Goal: Task Accomplishment & Management: Use online tool/utility

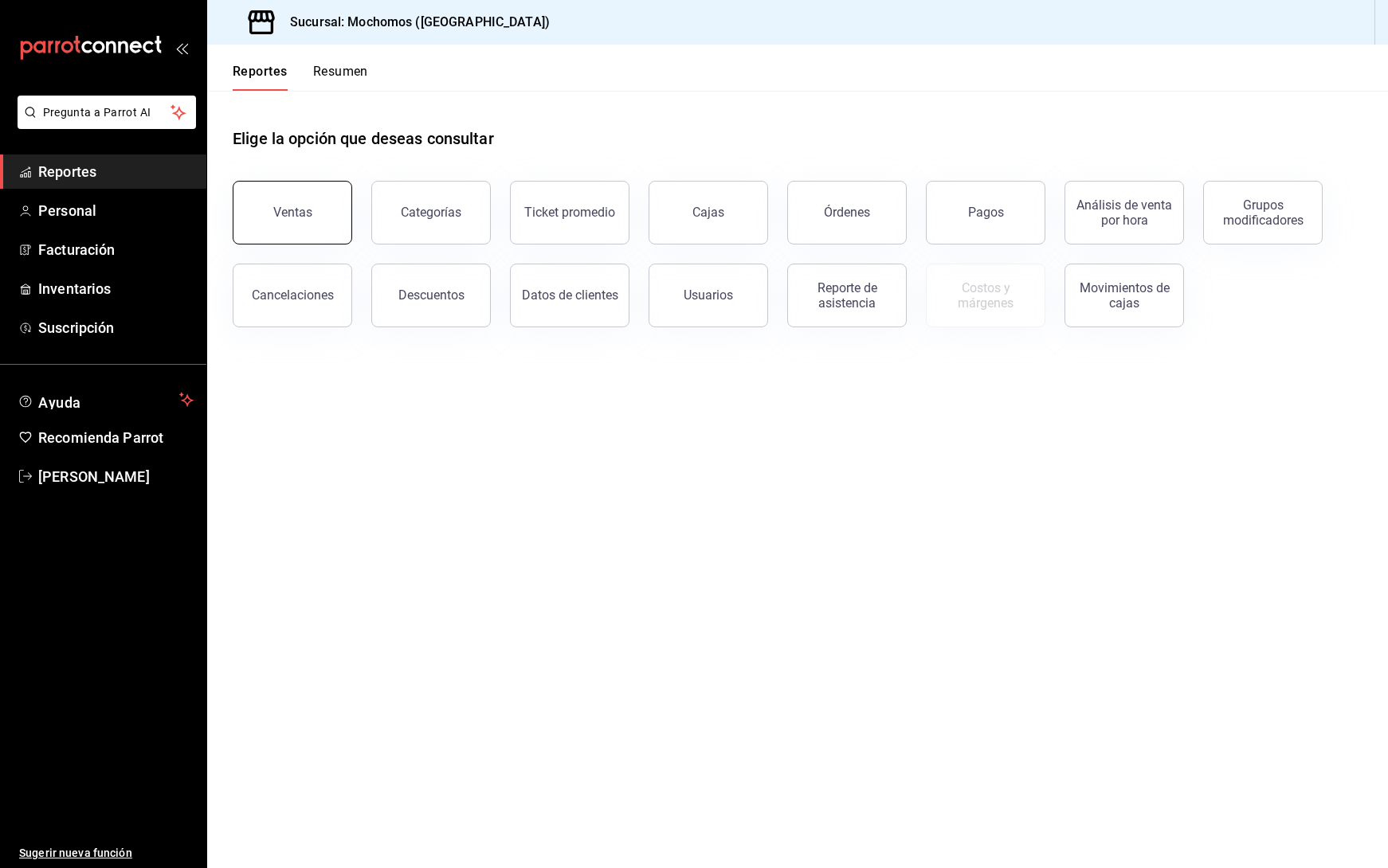
click at [303, 206] on div "Ventas" at bounding box center [292, 212] width 39 height 15
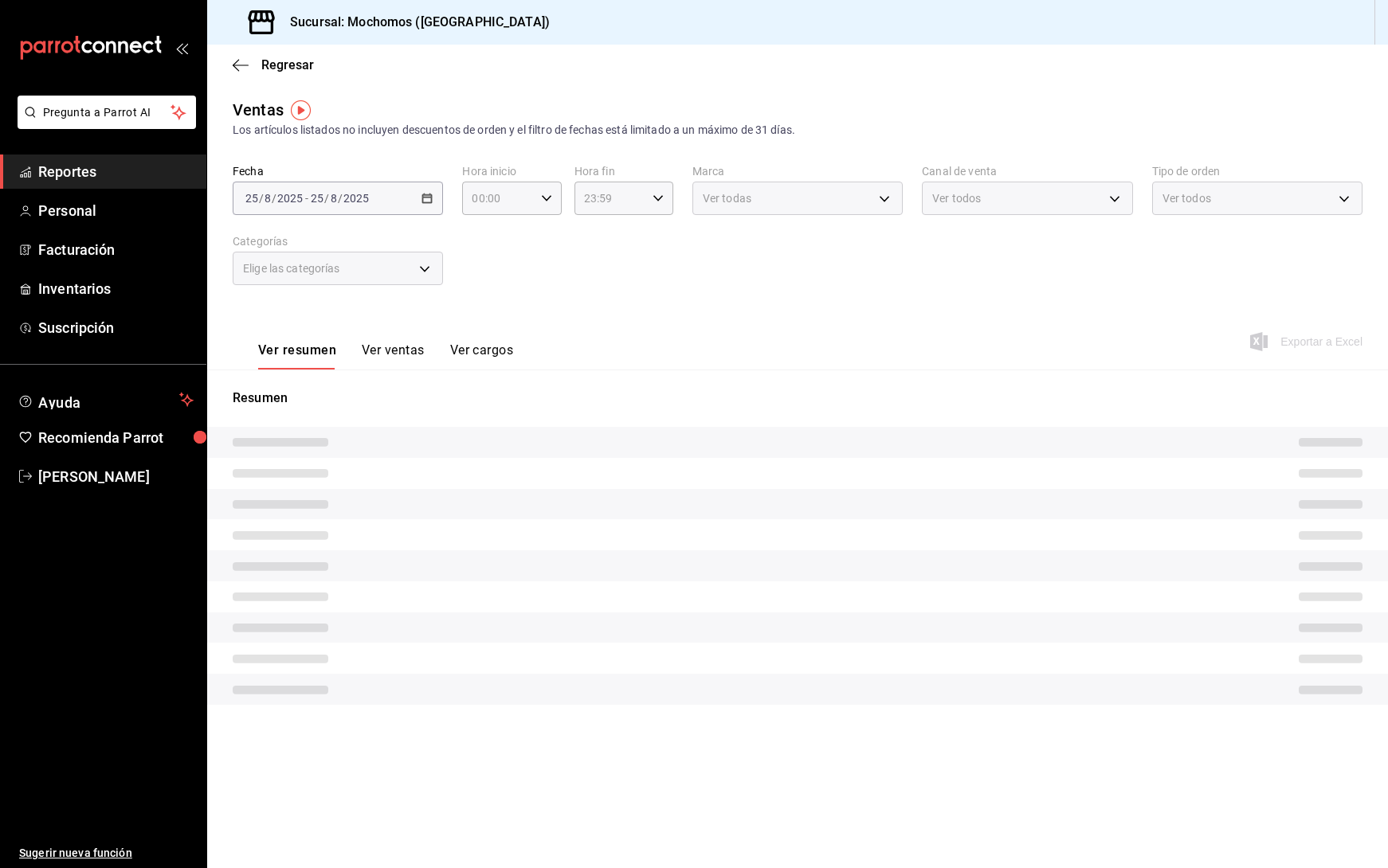
type input "05:00"
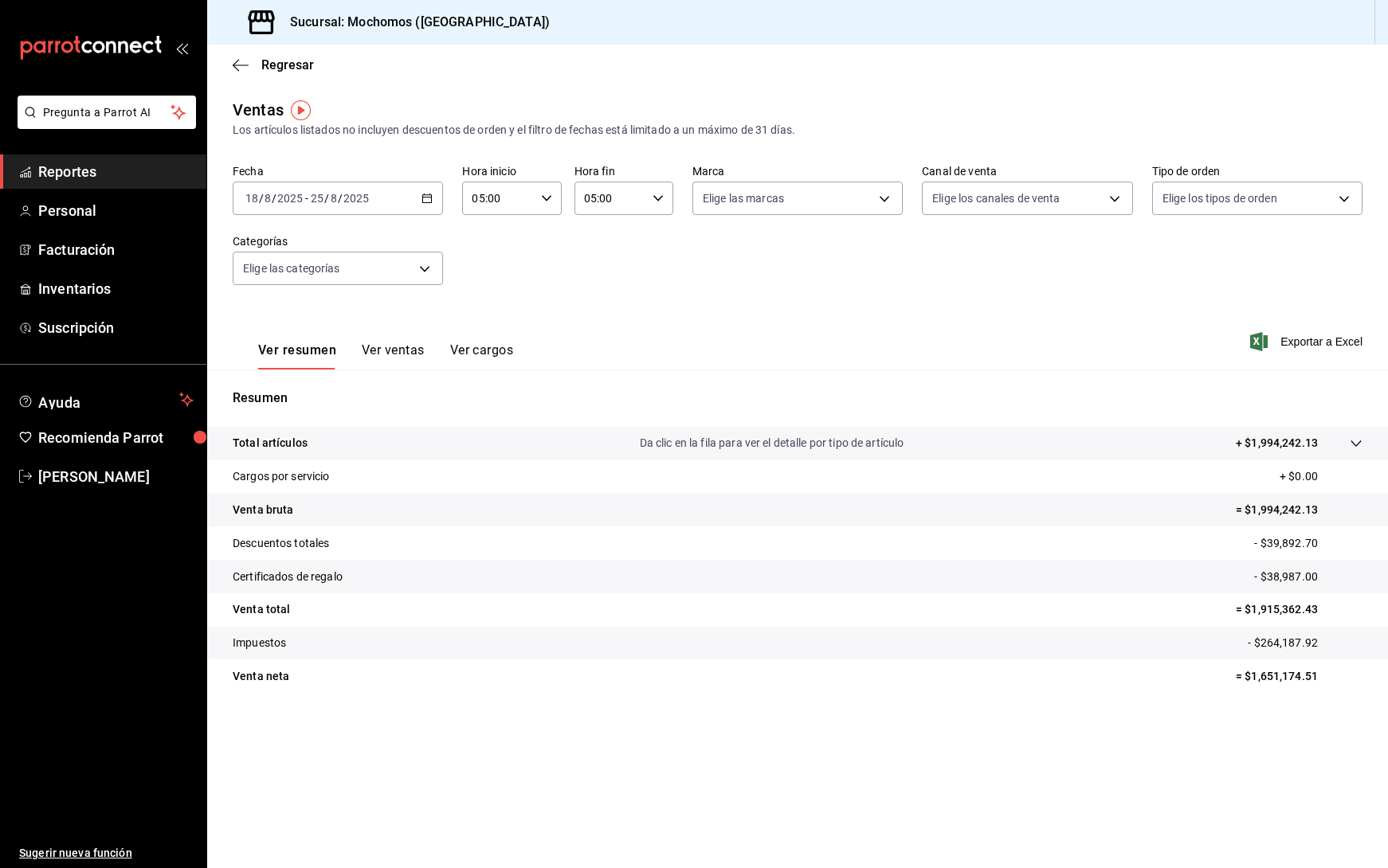
click at [602, 265] on div "Fecha 2025-08-18 18 / 8 / 2025 - 2025-08-25 25 / 8 / 2025 Hora inicio 05:00 Hor…" at bounding box center [797, 234] width 1129 height 140
click at [1296, 340] on span "Exportar a Excel" at bounding box center [1308, 341] width 110 height 19
click at [68, 166] on span "Reportes" at bounding box center [116, 171] width 155 height 22
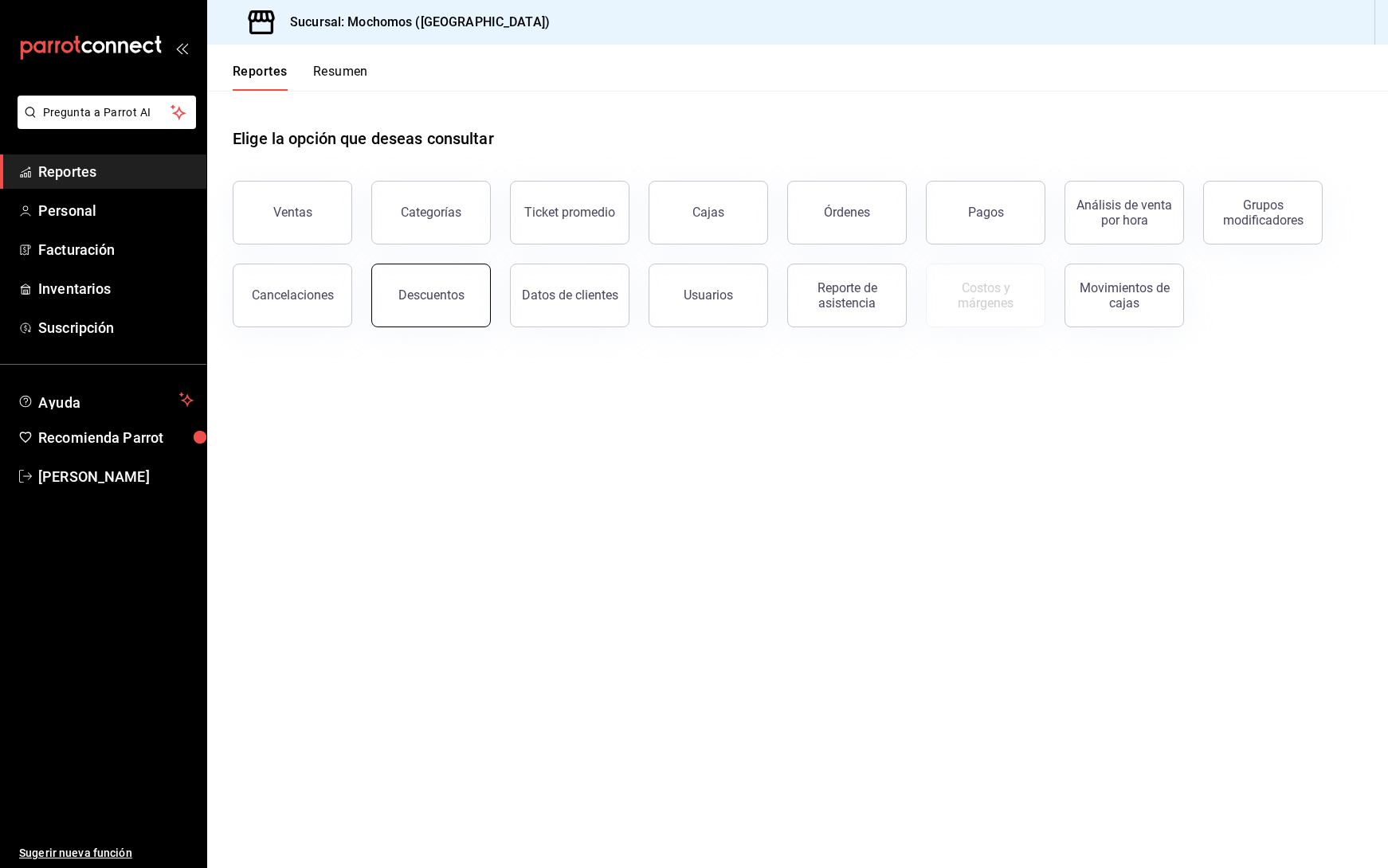
click at [456, 300] on div "Descuentos" at bounding box center [432, 294] width 66 height 15
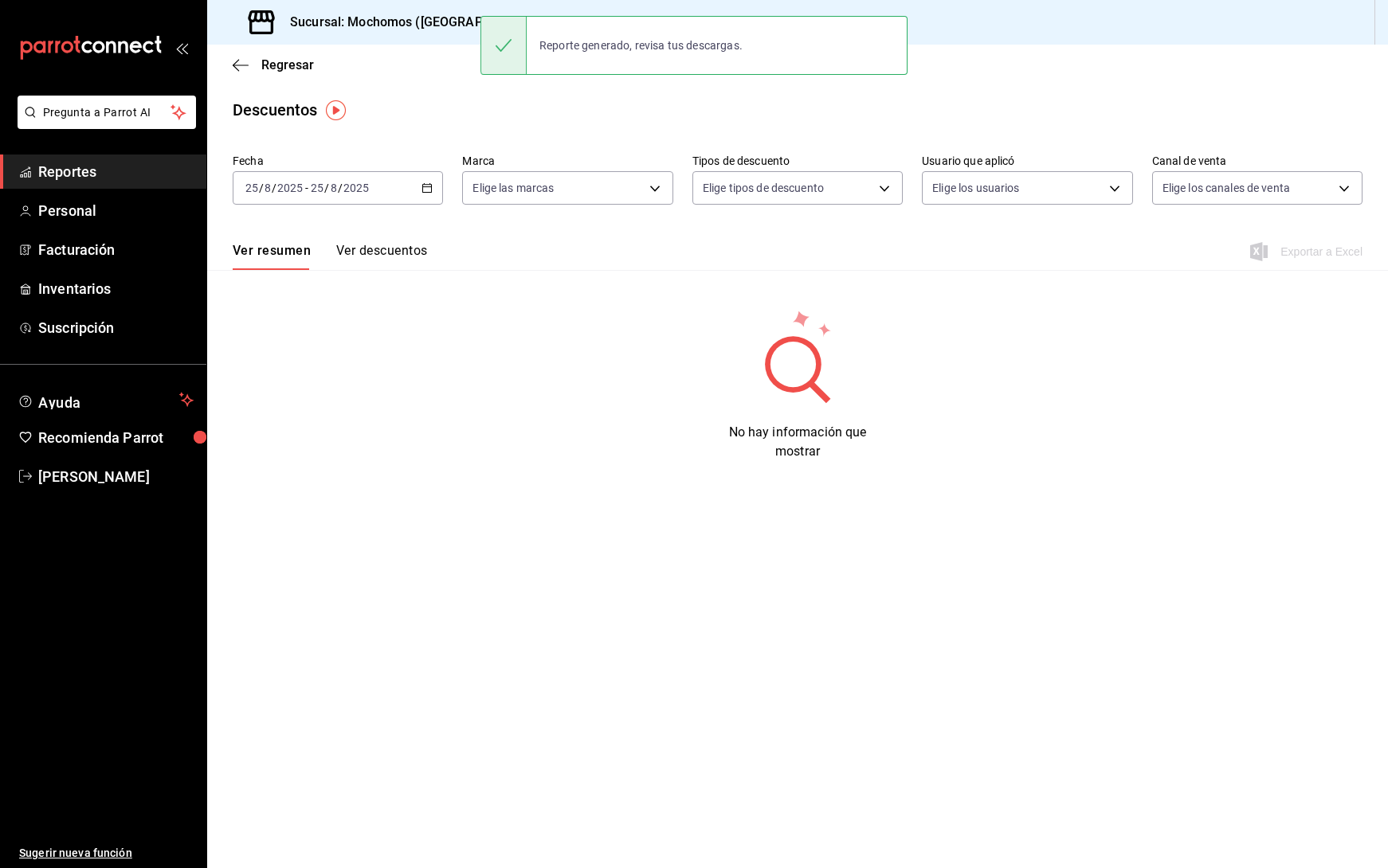
click at [369, 480] on main "Regresar Descuentos Fecha 2025-08-25 25 / 8 / 2025 - 2025-08-25 25 / 8 / 2025 M…" at bounding box center [797, 456] width 1181 height 823
click at [425, 189] on icon "button" at bounding box center [426, 188] width 11 height 11
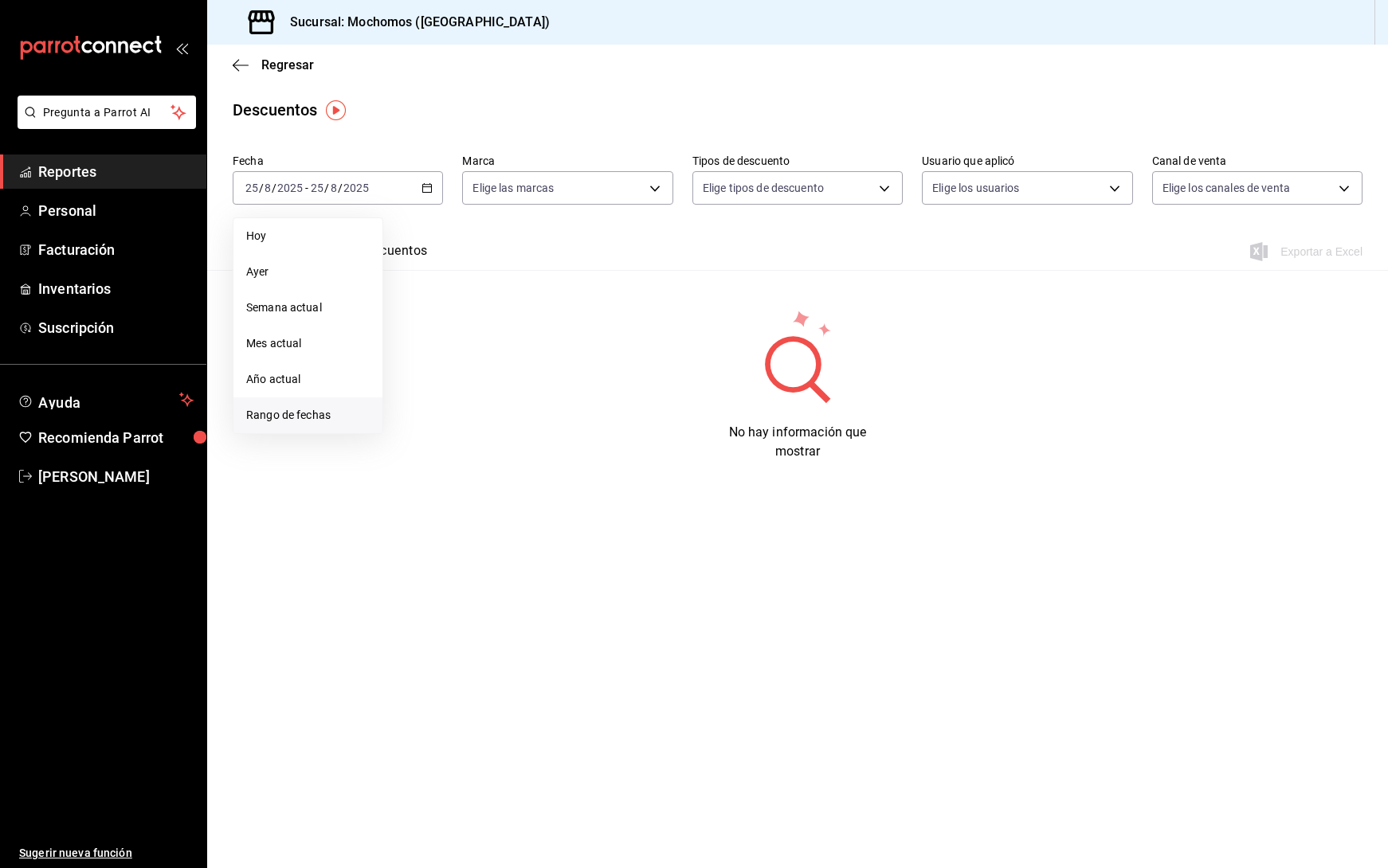
click at [326, 420] on span "Rango de fechas" at bounding box center [308, 415] width 124 height 17
click at [416, 400] on abbr "18" at bounding box center [417, 399] width 11 height 11
click at [596, 396] on button "24" at bounding box center [585, 399] width 28 height 29
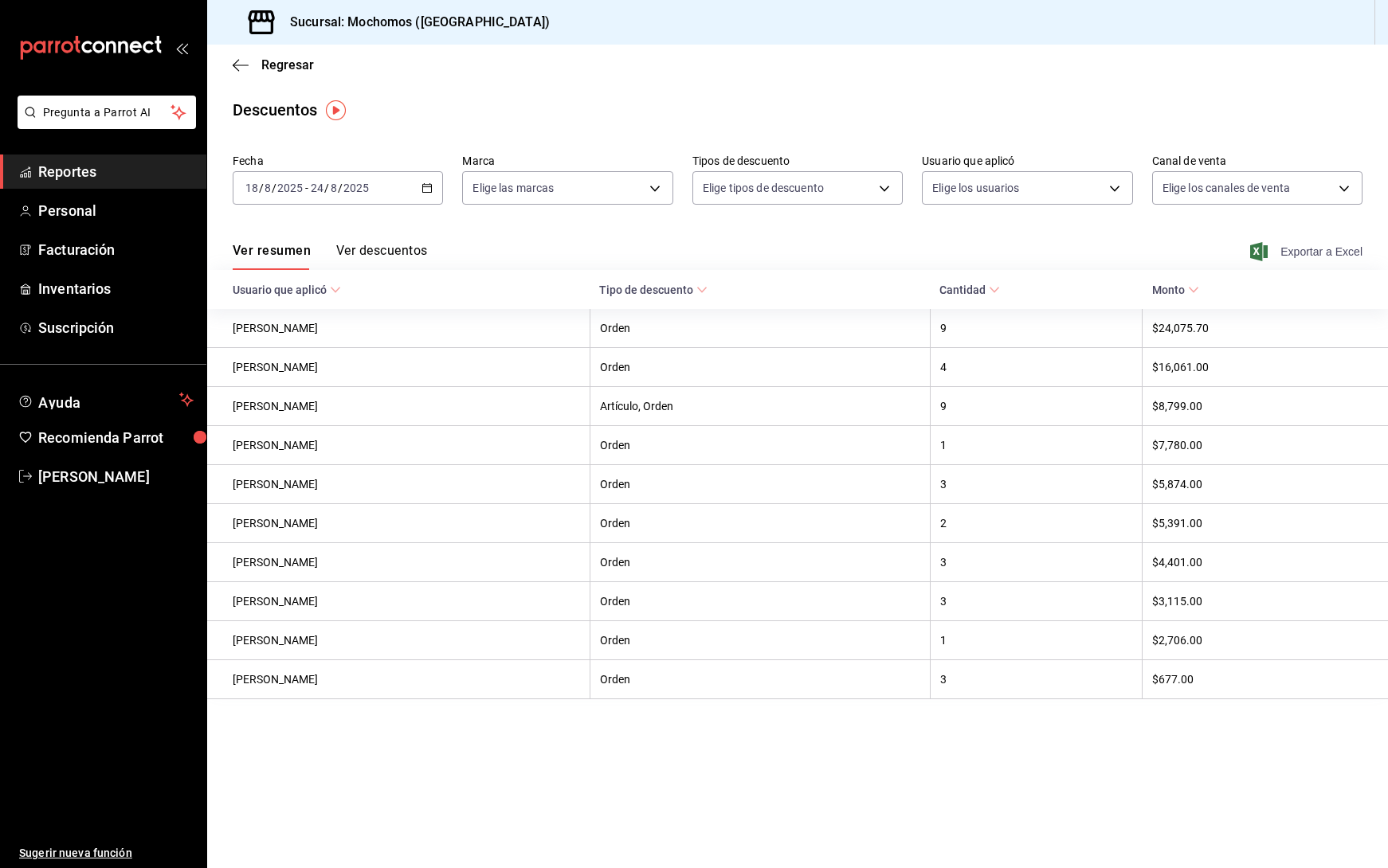
click at [1321, 252] on span "Exportar a Excel" at bounding box center [1308, 251] width 110 height 19
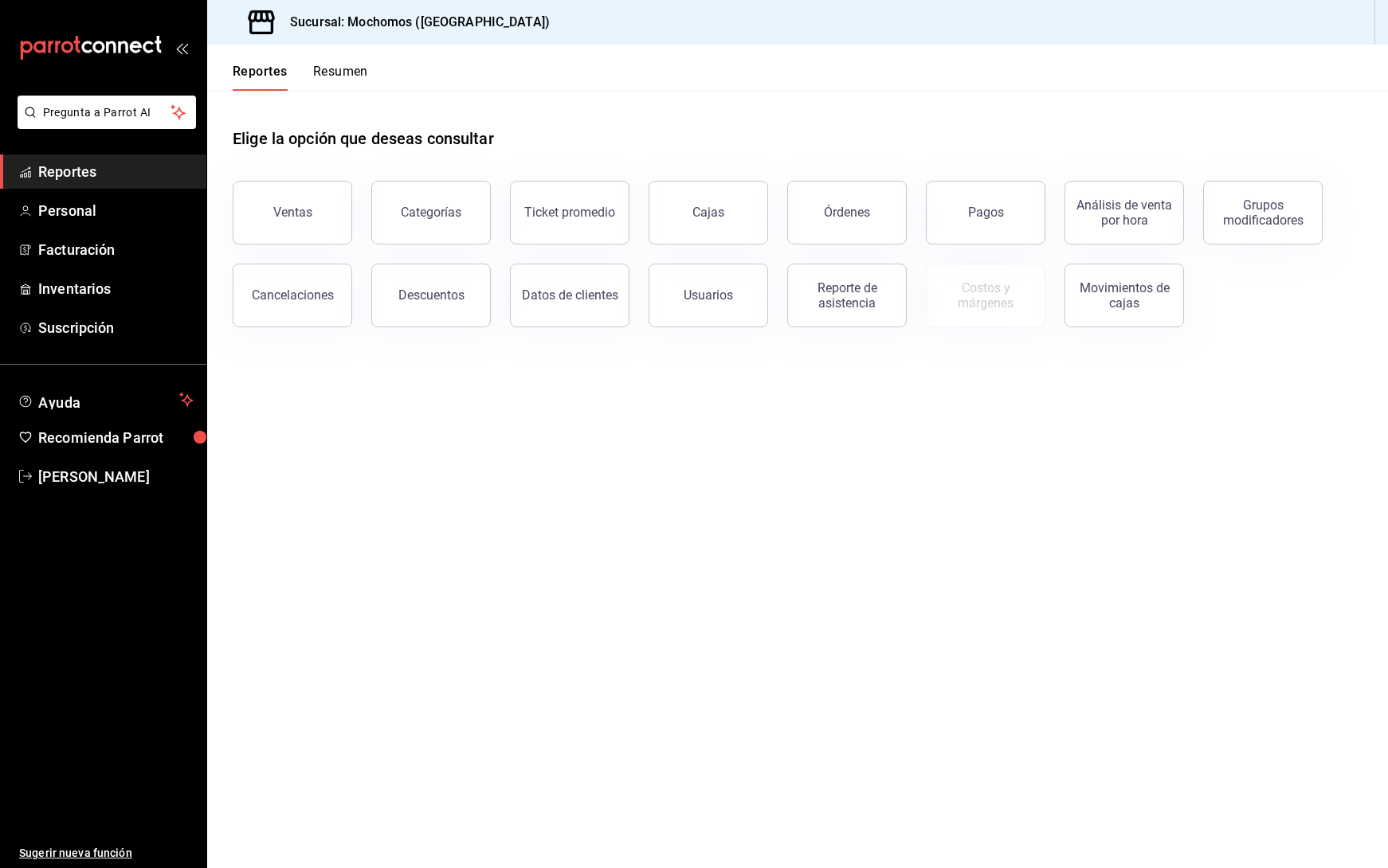
drag, startPoint x: 281, startPoint y: 228, endPoint x: 273, endPoint y: 229, distance: 8.1
click at [281, 229] on button "Ventas" at bounding box center [292, 212] width 119 height 64
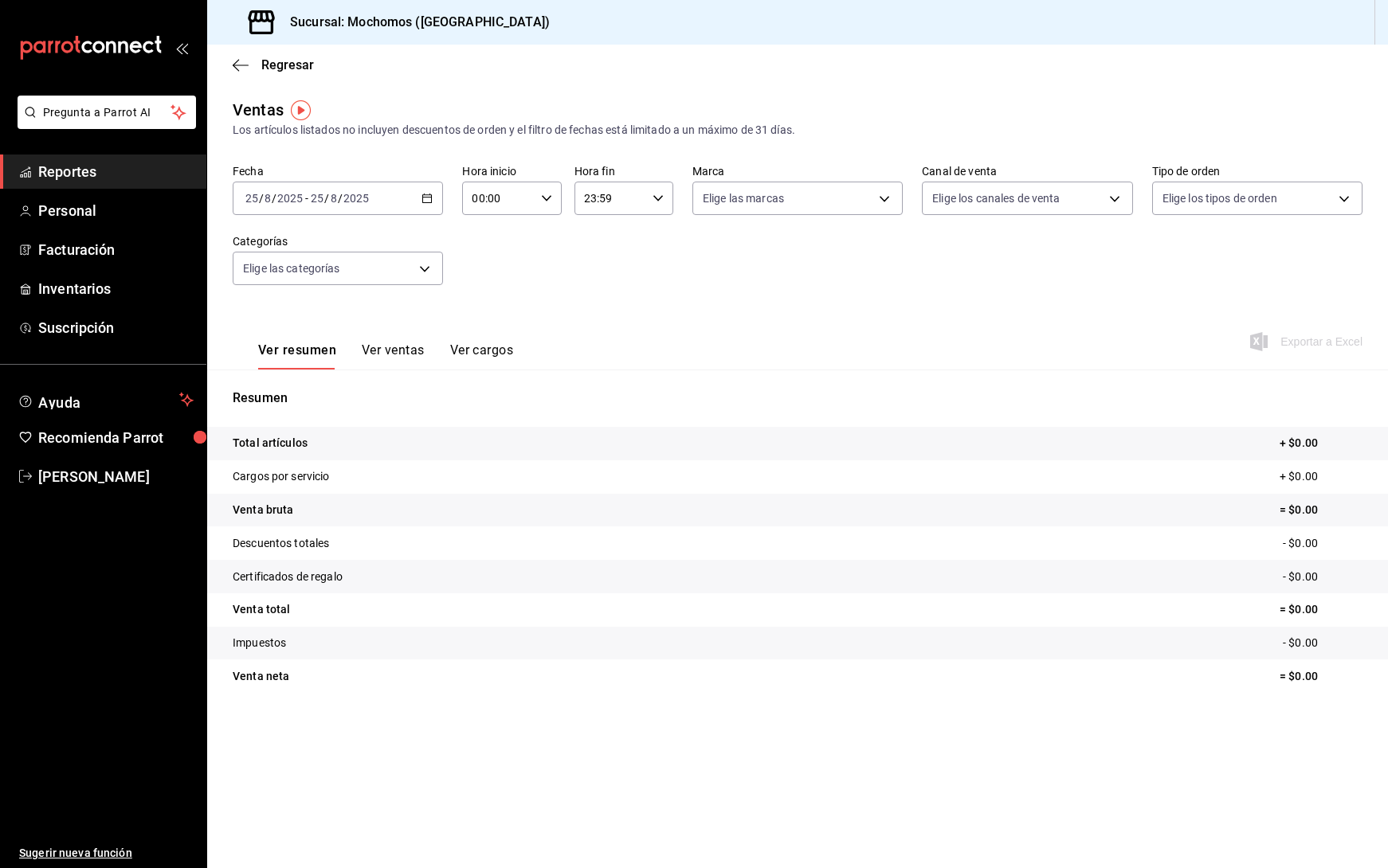
click at [413, 197] on div "[DATE] [DATE] - [DATE] [DATE]" at bounding box center [338, 197] width 210 height 33
click at [294, 388] on span "Rango de fechas" at bounding box center [308, 390] width 124 height 17
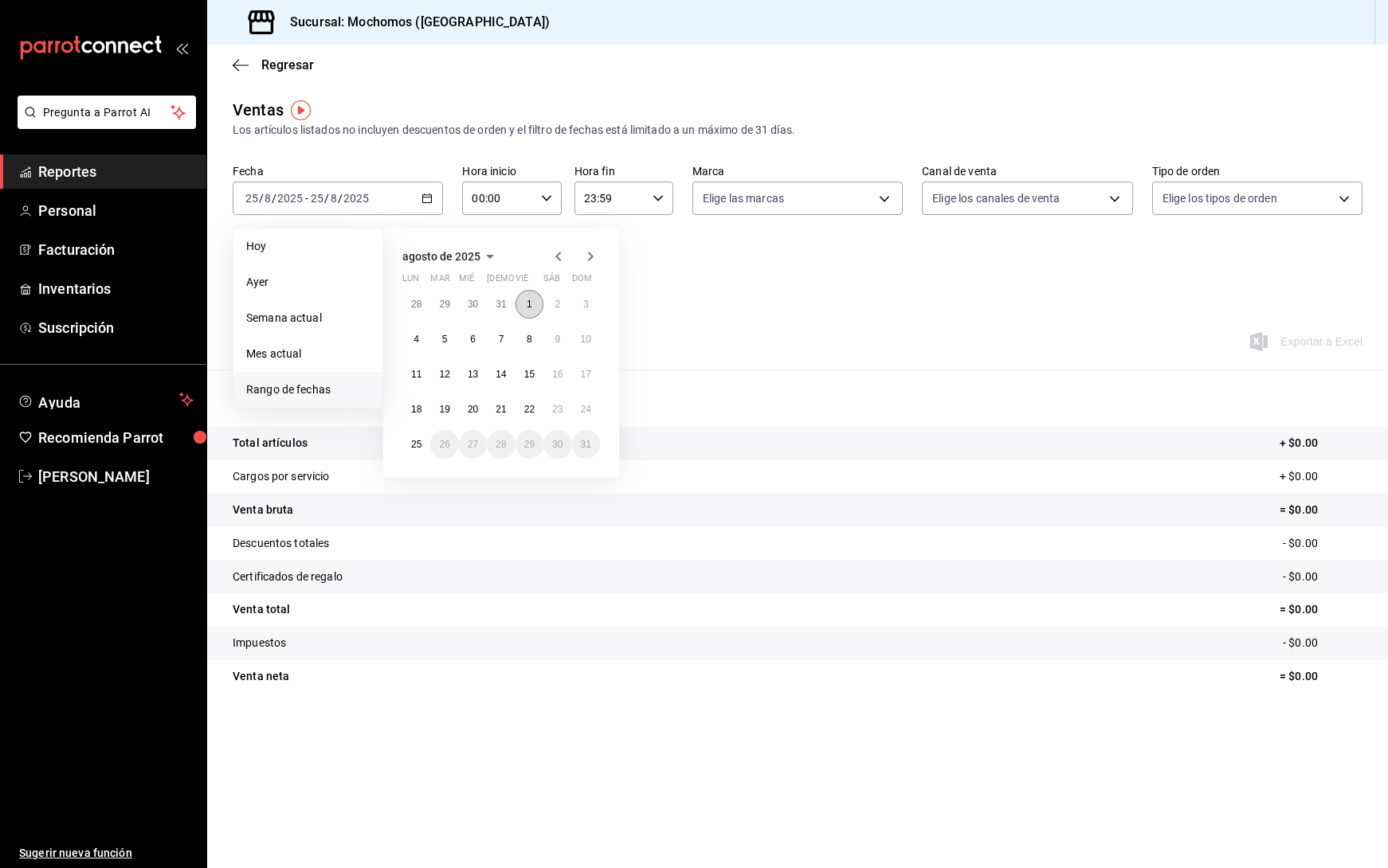
click at [534, 307] on button "1" at bounding box center [529, 304] width 28 height 29
click at [426, 447] on button "25" at bounding box center [416, 444] width 28 height 29
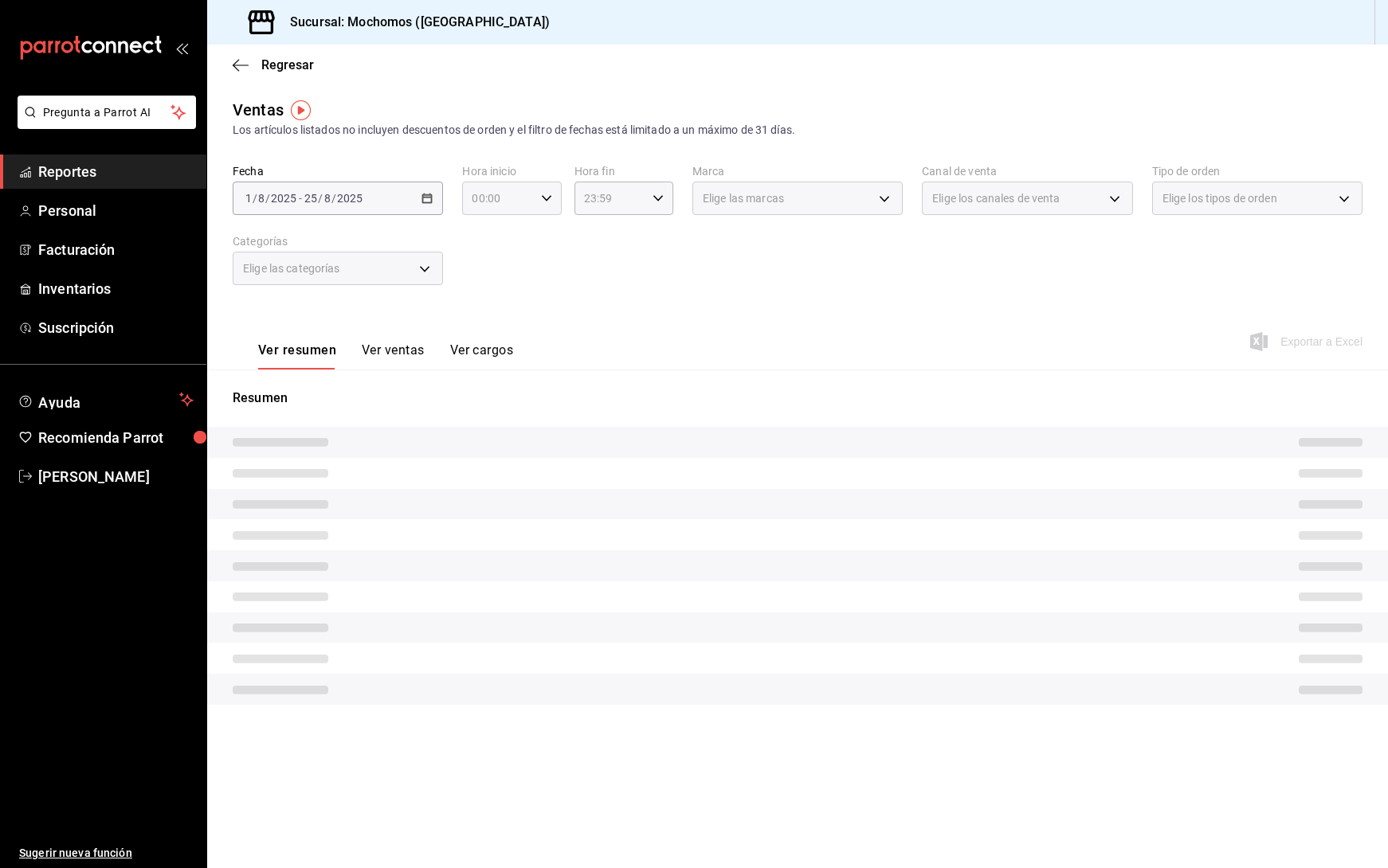
click at [545, 198] on \(Stroke\) "button" at bounding box center [546, 197] width 10 height 5
click at [491, 274] on span "05" at bounding box center [487, 271] width 24 height 13
type input "05:00"
click at [629, 293] on div at bounding box center [694, 434] width 1388 height 868
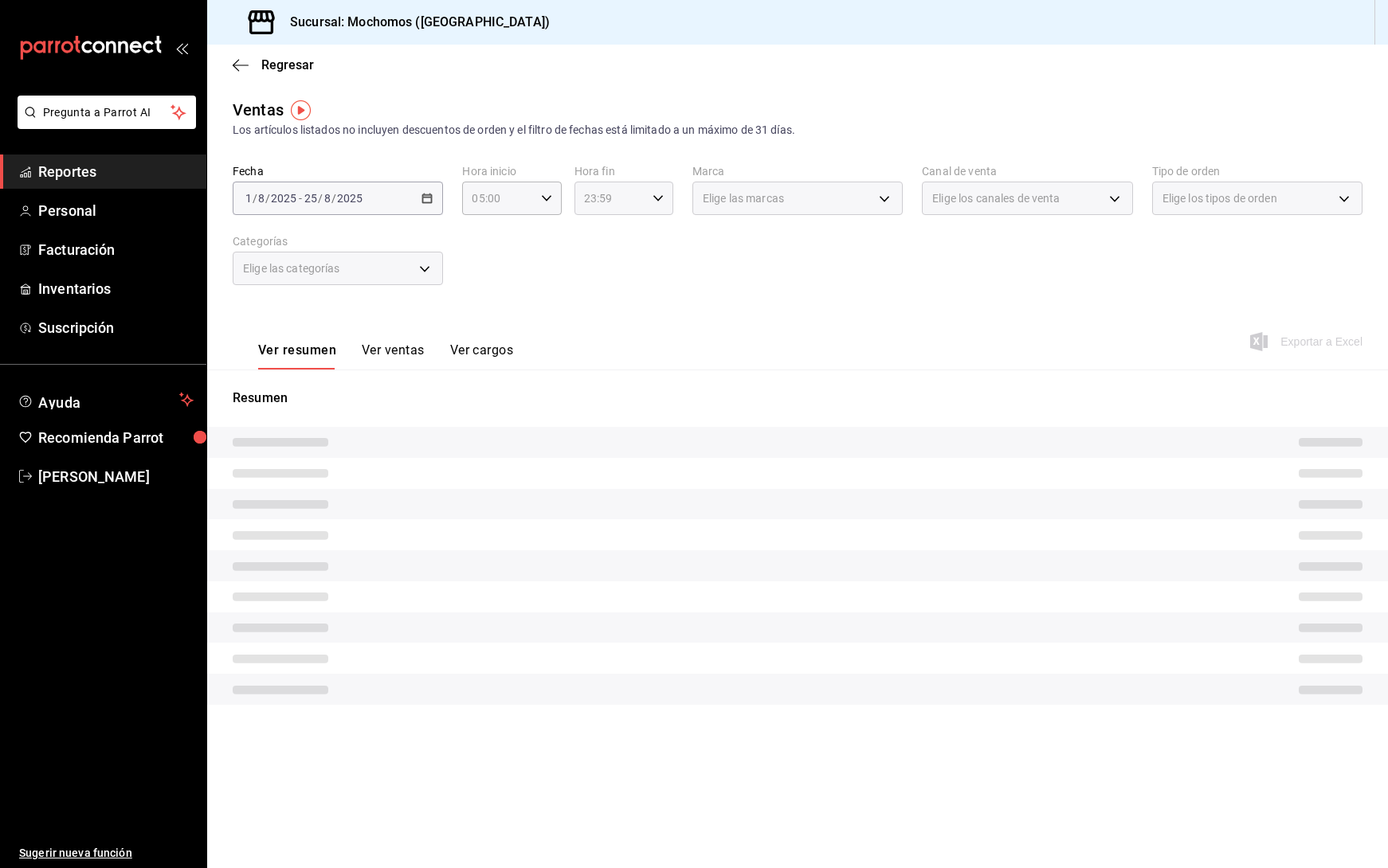
click at [653, 204] on div "23:59 Hora fin" at bounding box center [624, 197] width 99 height 33
click at [600, 266] on span "05" at bounding box center [599, 271] width 24 height 13
click at [642, 243] on span "00" at bounding box center [648, 239] width 24 height 13
type input "05:00"
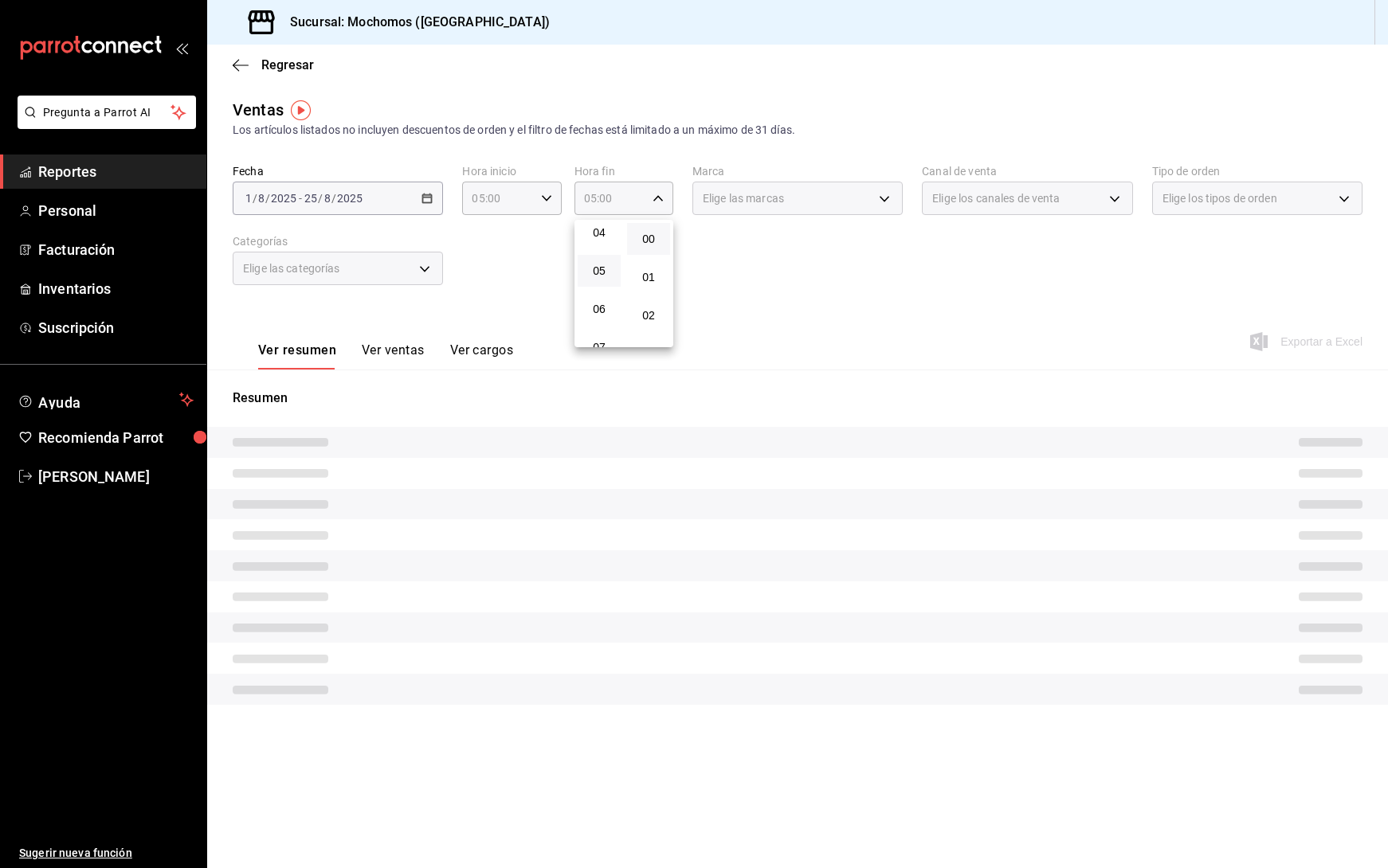
click at [808, 286] on div at bounding box center [694, 434] width 1388 height 868
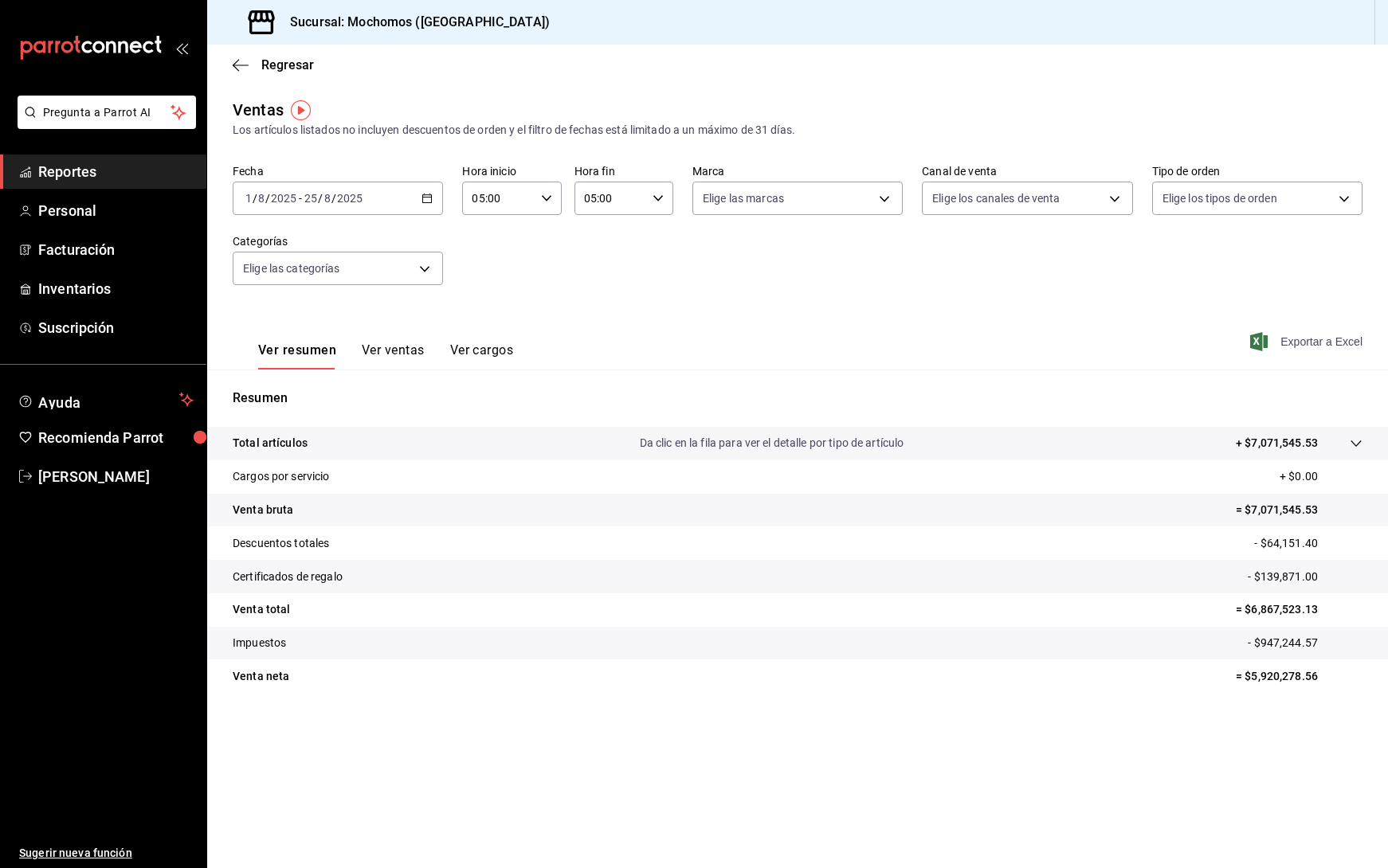
click at [1313, 346] on span "Exportar a Excel" at bounding box center [1308, 341] width 110 height 19
